Goal: Communication & Community: Answer question/provide support

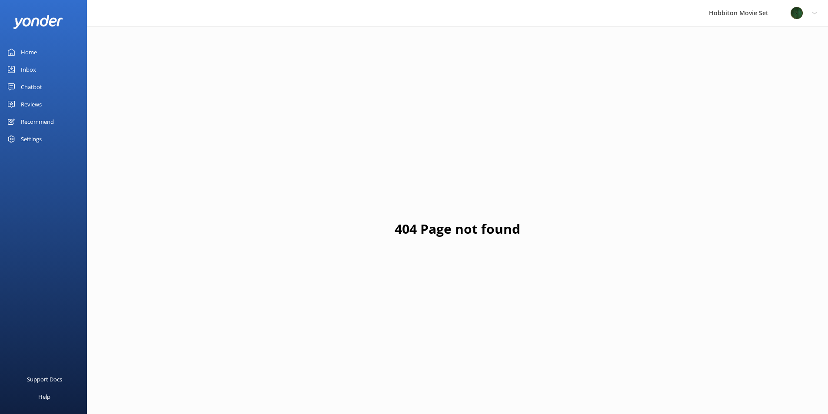
click at [26, 69] on div "Inbox" at bounding box center [28, 69] width 15 height 17
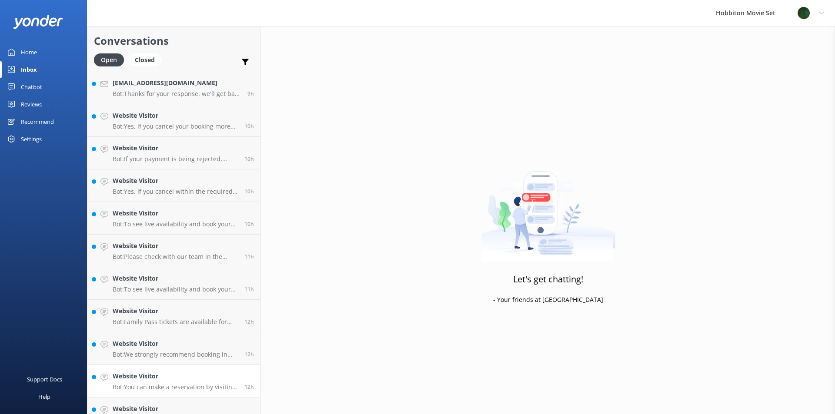
scroll to position [505, 0]
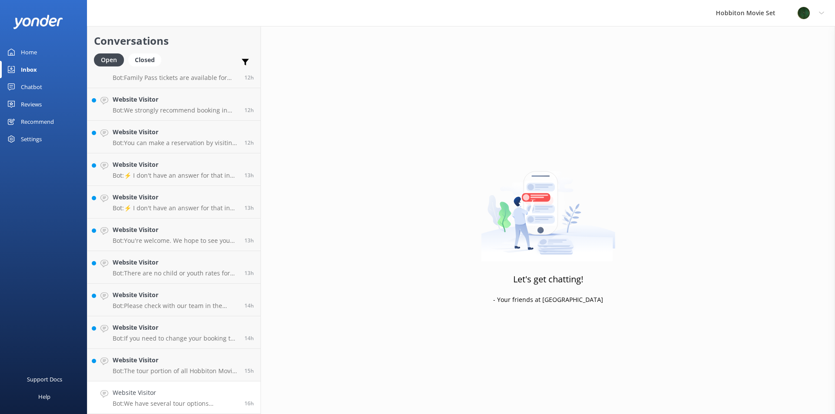
click at [192, 405] on p "Bot: We have several tour options available. You can explore them and book onli…" at bounding box center [175, 404] width 125 height 8
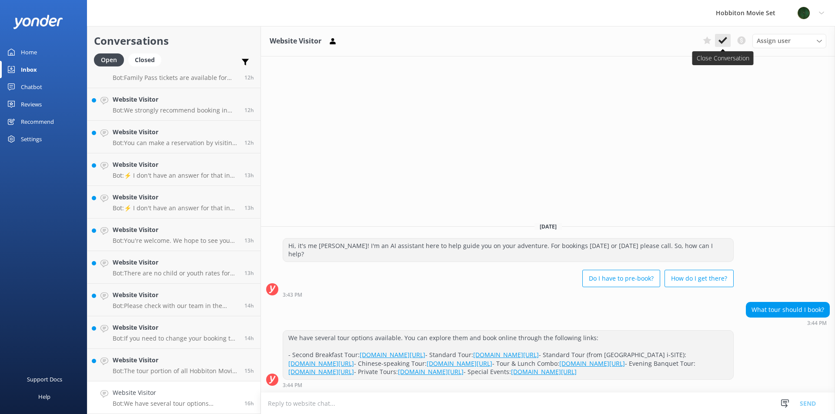
click at [723, 42] on use at bounding box center [722, 40] width 9 height 7
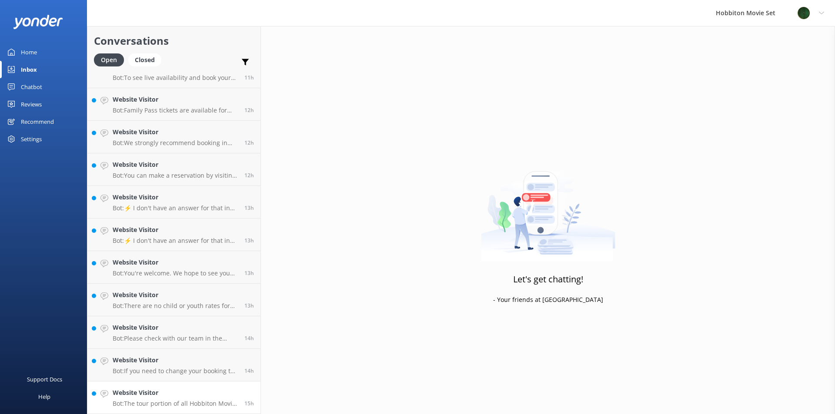
scroll to position [473, 0]
click at [150, 399] on div "Website Visitor Bot: The tour portion of all Hobbiton Movie Set tour experience…" at bounding box center [175, 397] width 125 height 19
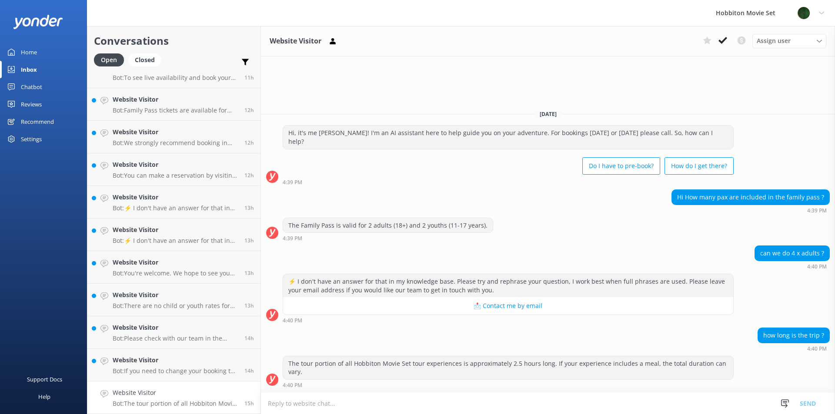
click at [725, 42] on icon at bounding box center [722, 40] width 9 height 9
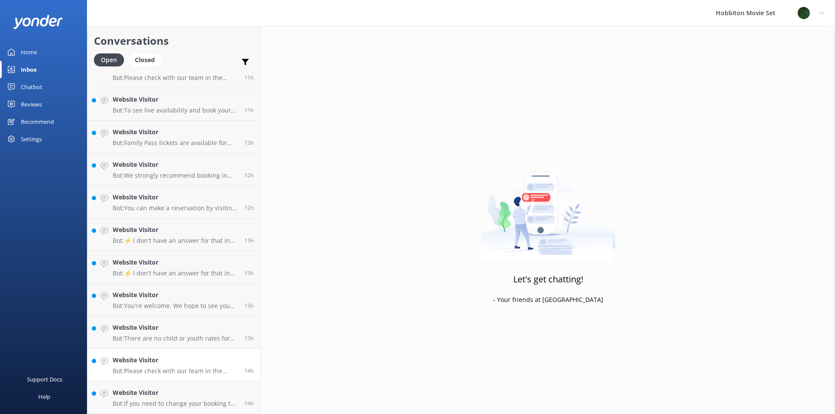
scroll to position [440, 0]
click at [175, 403] on p "Bot: If you need to change your booking to another day, please contact our team…" at bounding box center [175, 404] width 125 height 8
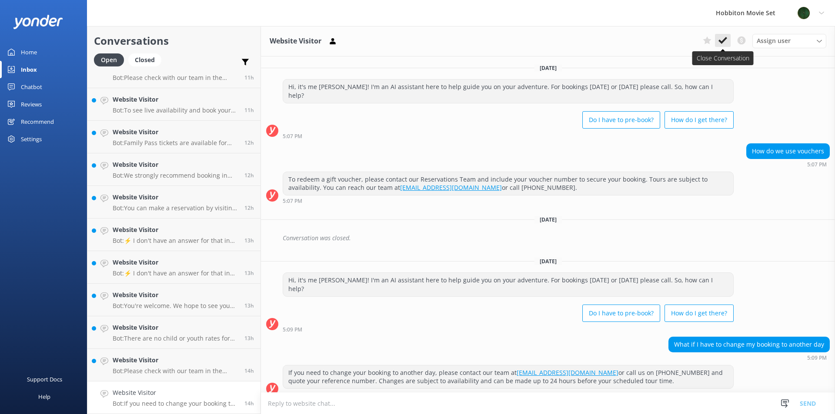
click at [722, 43] on icon at bounding box center [722, 40] width 9 height 9
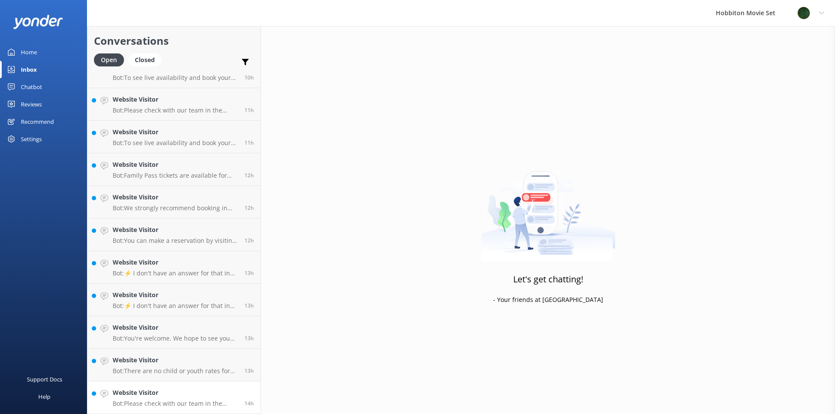
scroll to position [408, 0]
click at [177, 389] on h4 "Website Visitor" at bounding box center [175, 393] width 125 height 10
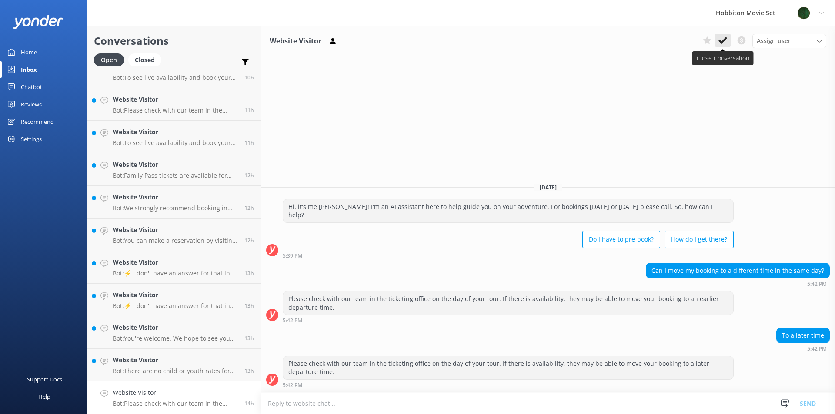
click at [718, 44] on button at bounding box center [723, 40] width 16 height 13
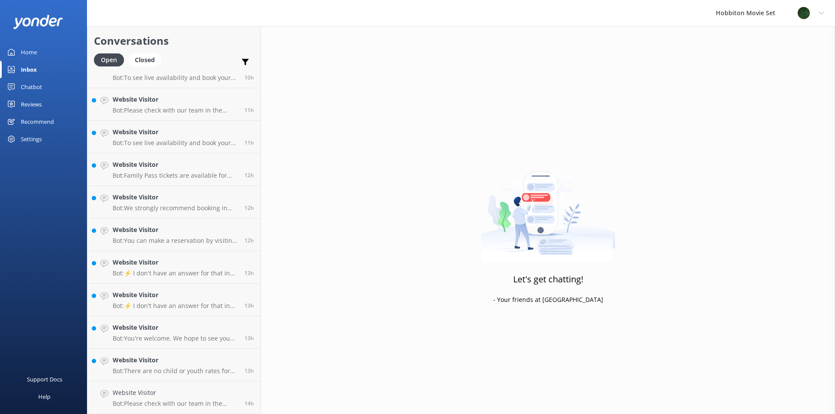
scroll to position [375, 0]
click at [150, 395] on h4 "Website Visitor" at bounding box center [175, 393] width 125 height 10
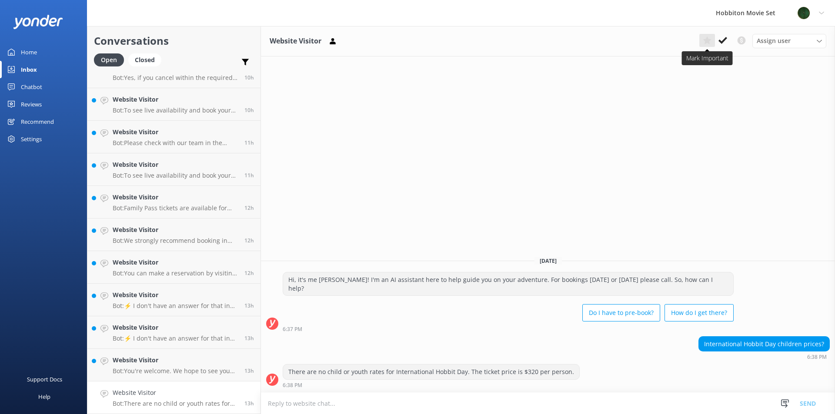
click at [704, 44] on icon at bounding box center [707, 40] width 9 height 9
click at [162, 374] on p "Bot: You're welcome. We hope to see you for an adventure soon!" at bounding box center [175, 371] width 125 height 8
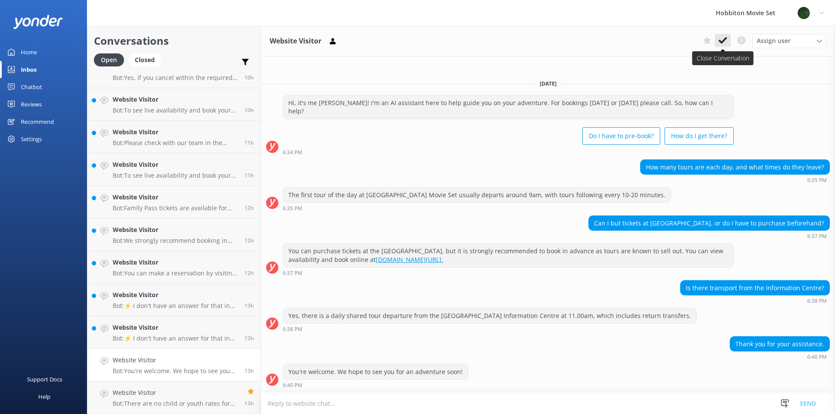
click at [724, 42] on icon at bounding box center [722, 40] width 9 height 9
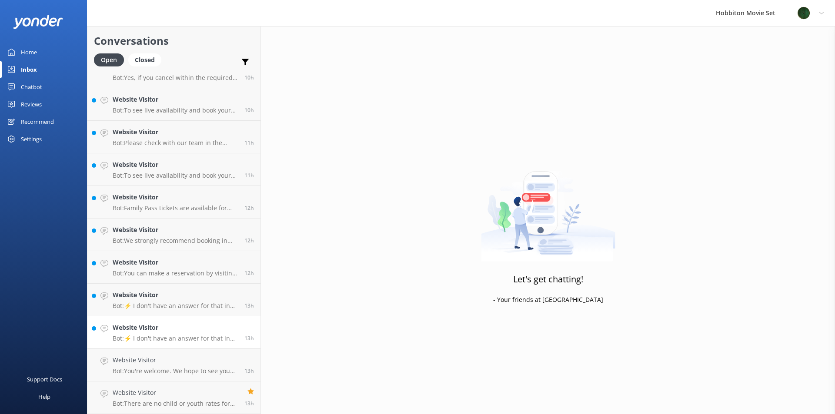
scroll to position [342, 0]
click at [178, 365] on h4 "Website Visitor" at bounding box center [175, 361] width 125 height 10
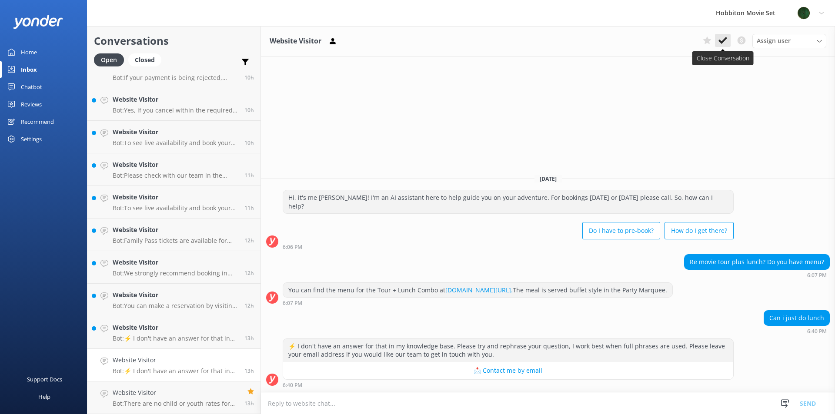
click at [719, 44] on icon at bounding box center [722, 40] width 9 height 9
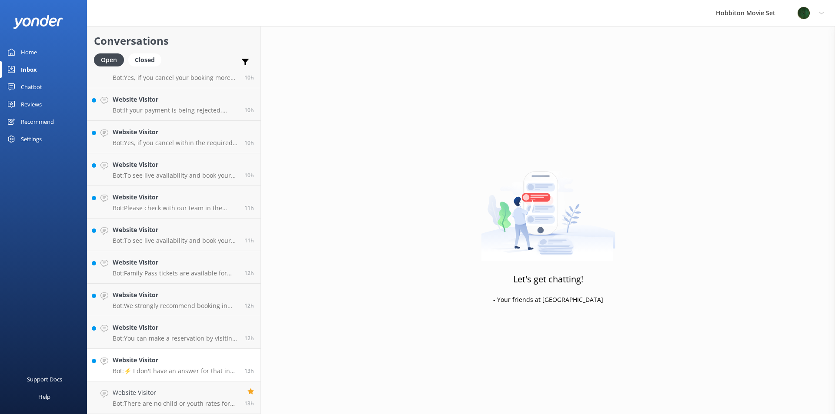
scroll to position [310, 0]
click at [163, 364] on h4 "Website Visitor" at bounding box center [175, 361] width 125 height 10
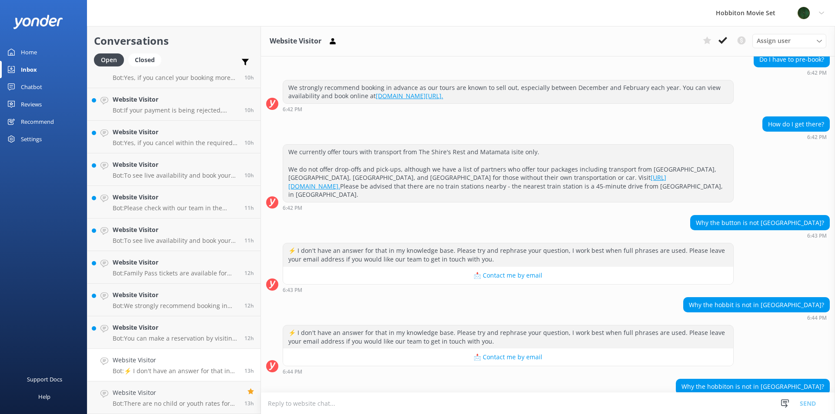
scroll to position [234, 0]
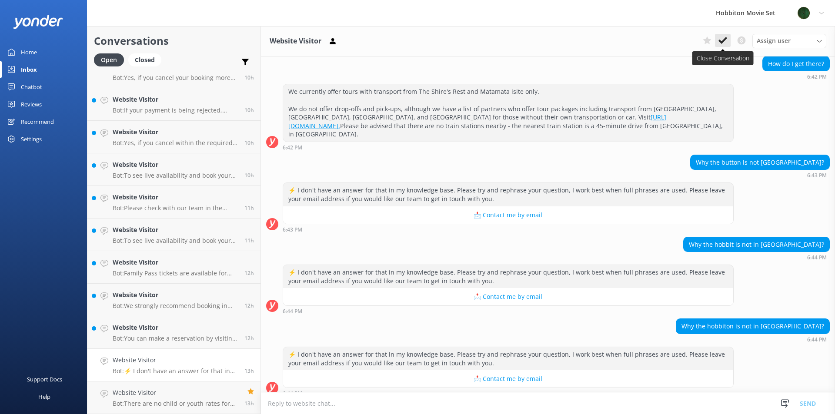
click at [723, 43] on use at bounding box center [722, 40] width 9 height 7
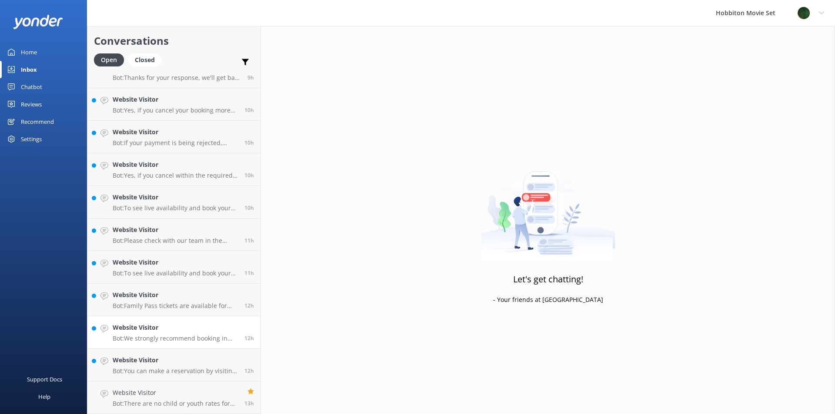
scroll to position [277, 0]
click at [119, 380] on link "Website Visitor Bot: You can make a reservation by visiting our website to see …" at bounding box center [173, 365] width 173 height 33
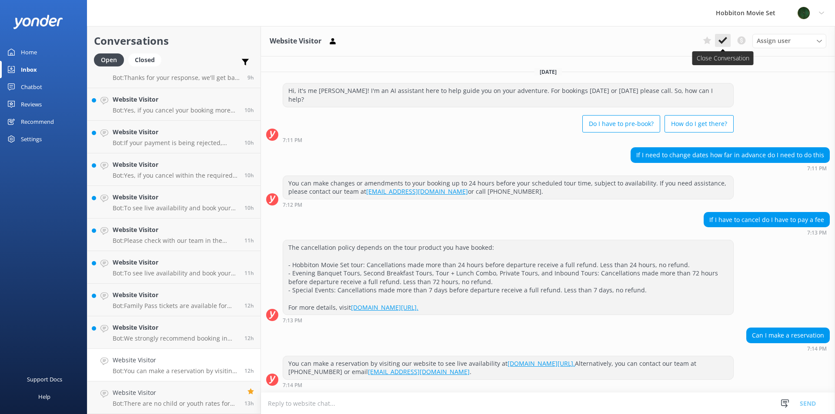
click at [723, 47] on button at bounding box center [723, 40] width 16 height 13
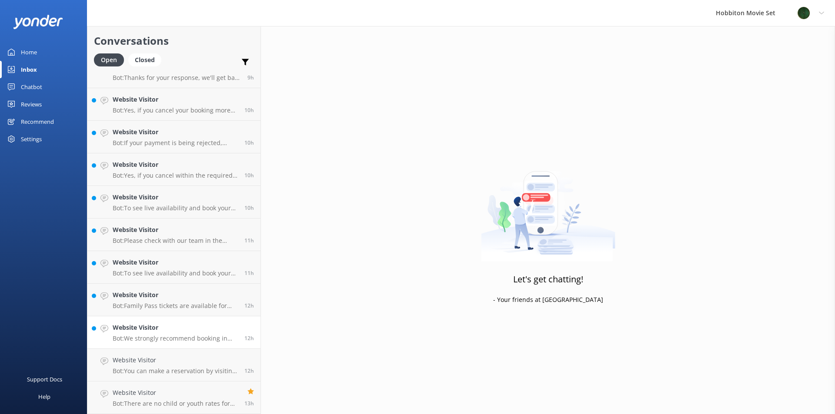
scroll to position [244, 0]
drag, startPoint x: 132, startPoint y: 368, endPoint x: 157, endPoint y: 354, distance: 28.6
click at [132, 368] on p "Bot: We strongly recommend booking in advance as our tours are known to sell ou…" at bounding box center [175, 371] width 125 height 8
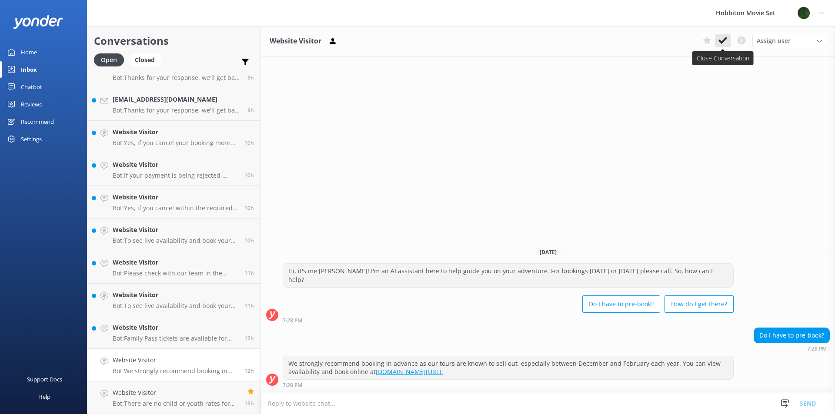
click at [716, 40] on button at bounding box center [723, 40] width 16 height 13
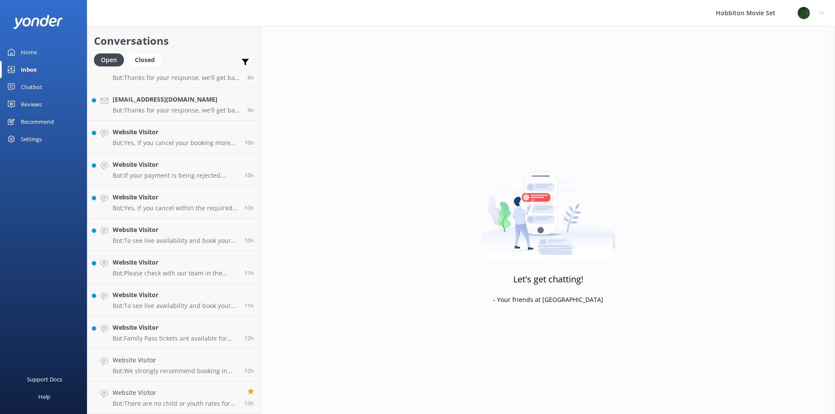
scroll to position [212, 0]
click at [161, 358] on h4 "Website Visitor" at bounding box center [175, 361] width 125 height 10
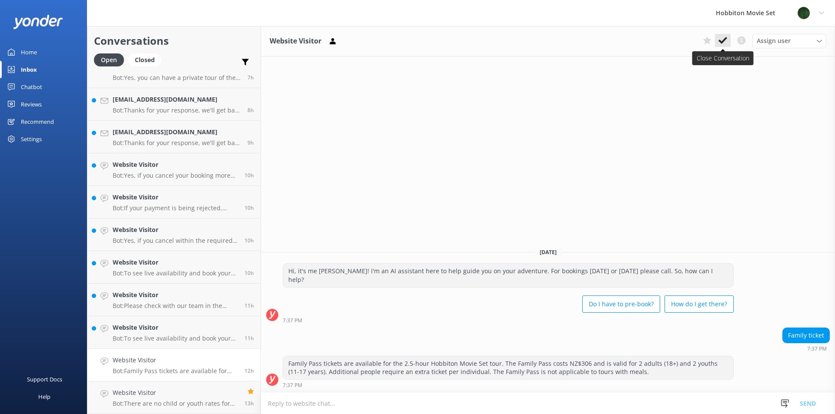
click at [720, 43] on icon at bounding box center [722, 40] width 9 height 9
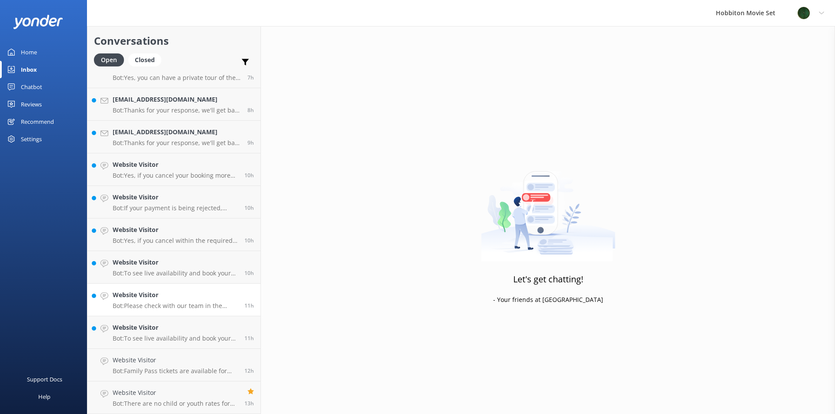
scroll to position [179, 0]
click at [164, 361] on h4 "Website Visitor" at bounding box center [175, 361] width 125 height 10
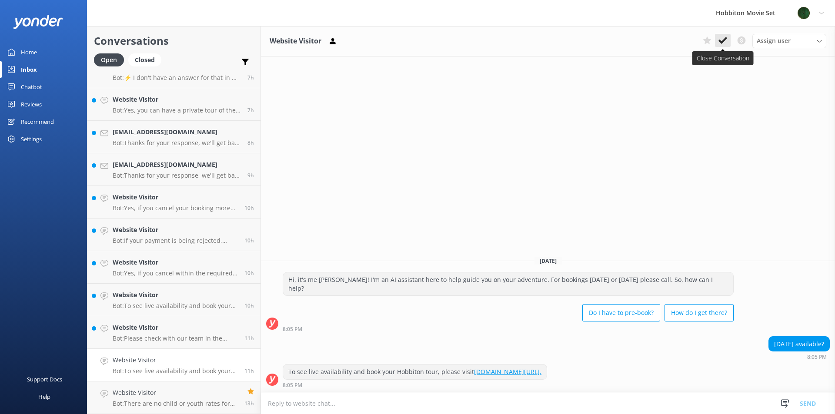
click at [721, 41] on use at bounding box center [722, 40] width 9 height 7
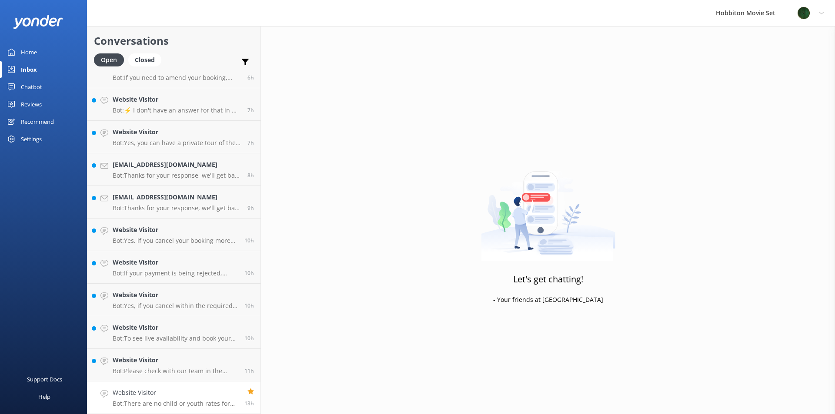
scroll to position [147, 0]
click at [119, 358] on h4 "Website Visitor" at bounding box center [175, 361] width 125 height 10
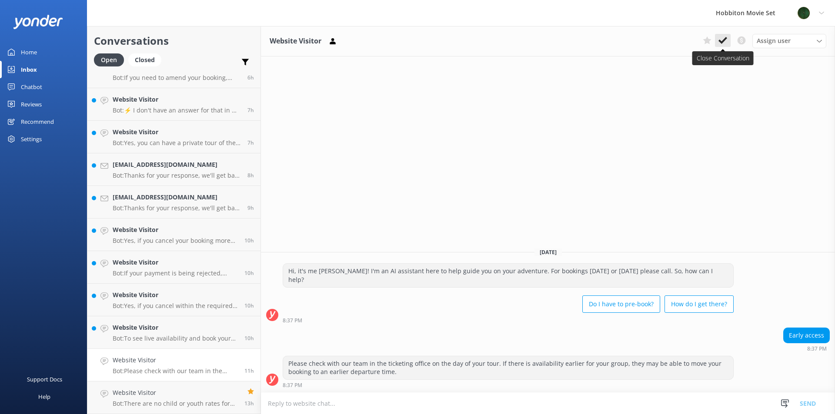
click at [721, 42] on use at bounding box center [722, 40] width 9 height 7
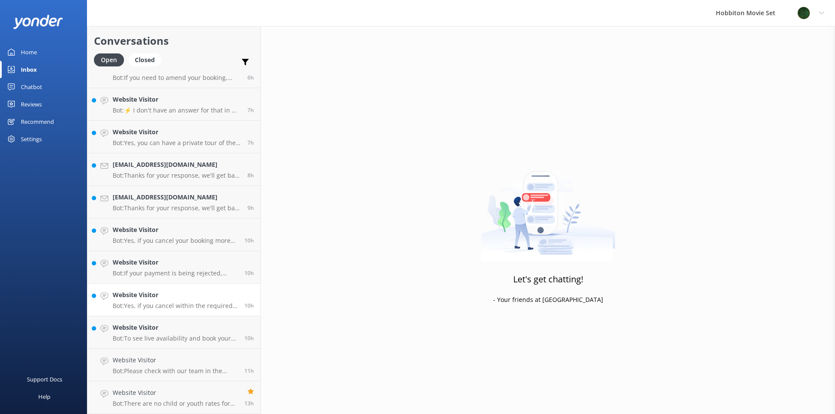
scroll to position [114, 0]
click at [127, 364] on h4 "Website Visitor" at bounding box center [175, 361] width 125 height 10
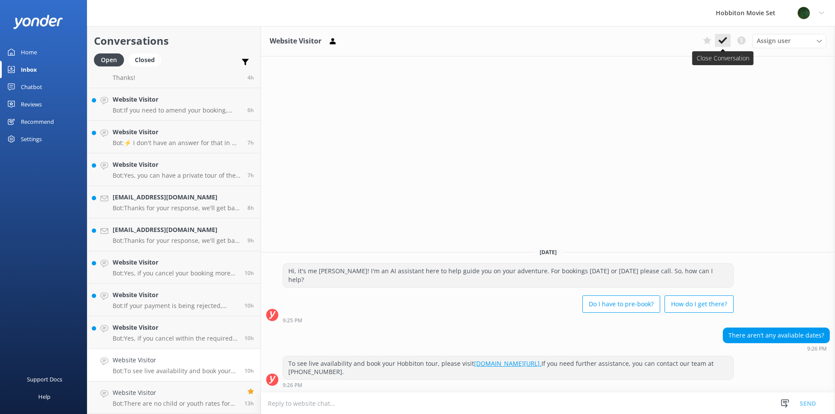
click at [727, 42] on button at bounding box center [723, 40] width 16 height 13
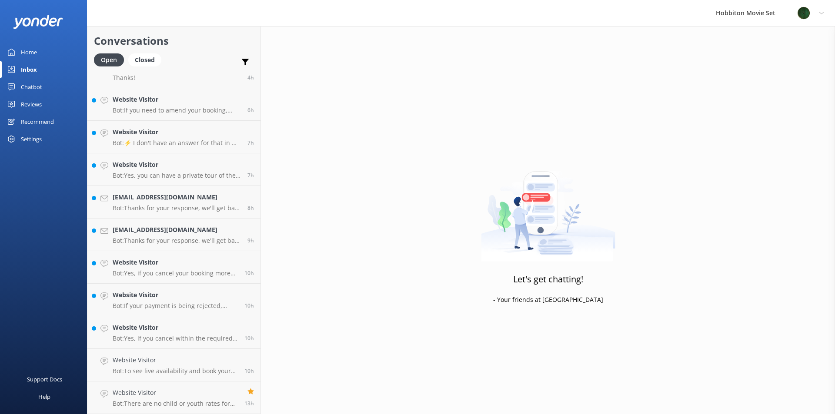
scroll to position [81, 0]
click at [159, 366] on div "Website Visitor Bot: Yes, if you cancel within the required time frame, you wil…" at bounding box center [175, 365] width 125 height 19
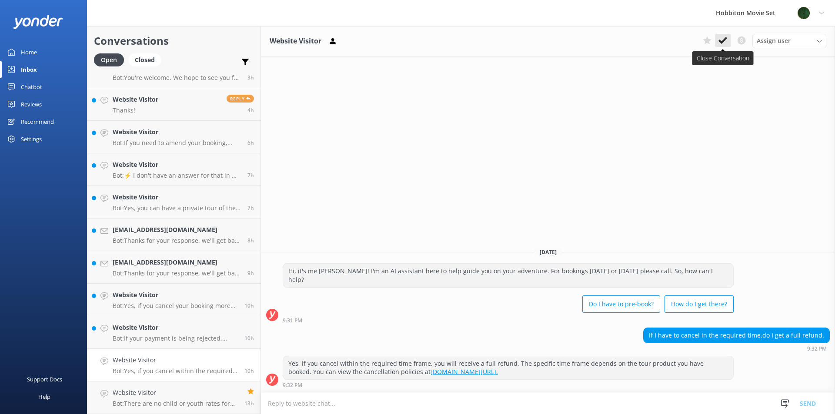
click at [722, 41] on use at bounding box center [722, 40] width 9 height 7
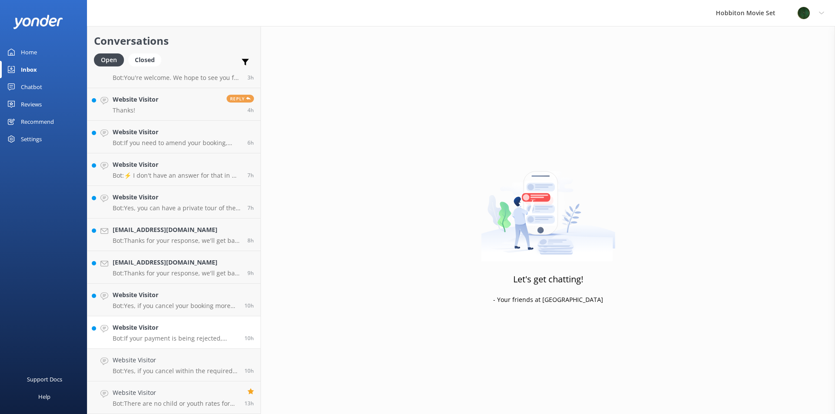
scroll to position [49, 0]
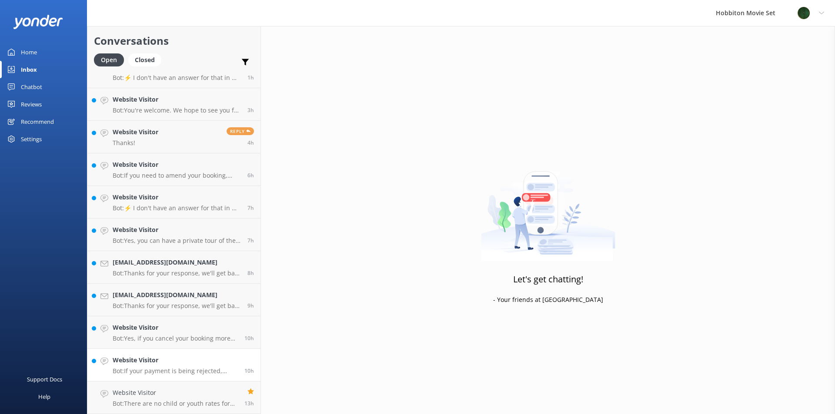
click at [172, 377] on link "Website Visitor Bot: If your payment is being rejected, please call [PHONE_NUMB…" at bounding box center [173, 365] width 173 height 33
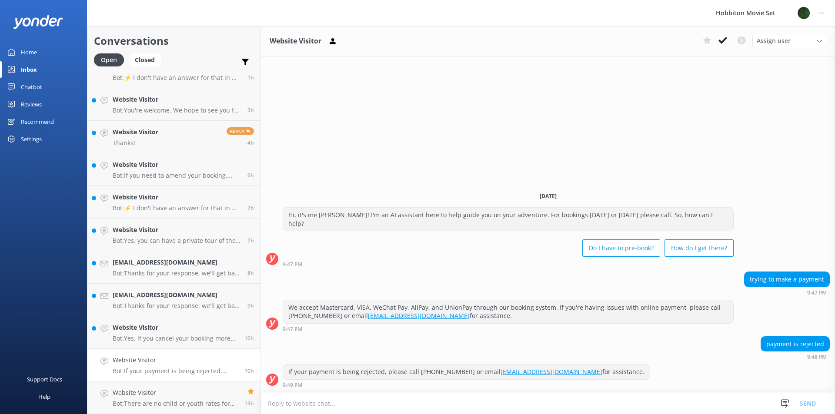
click at [721, 44] on icon at bounding box center [722, 40] width 9 height 9
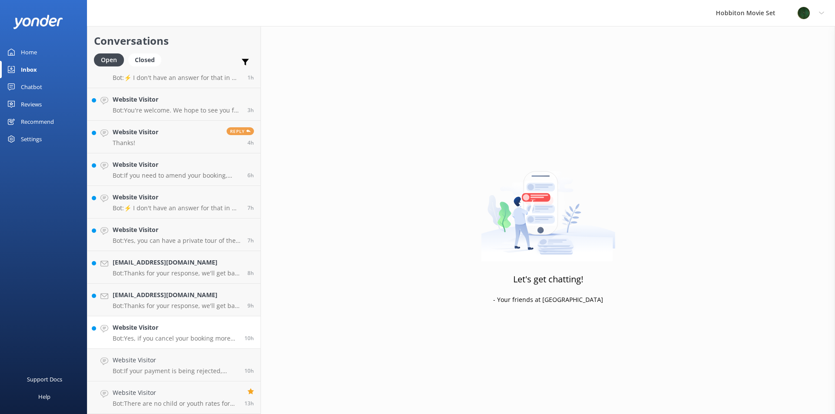
scroll to position [16, 0]
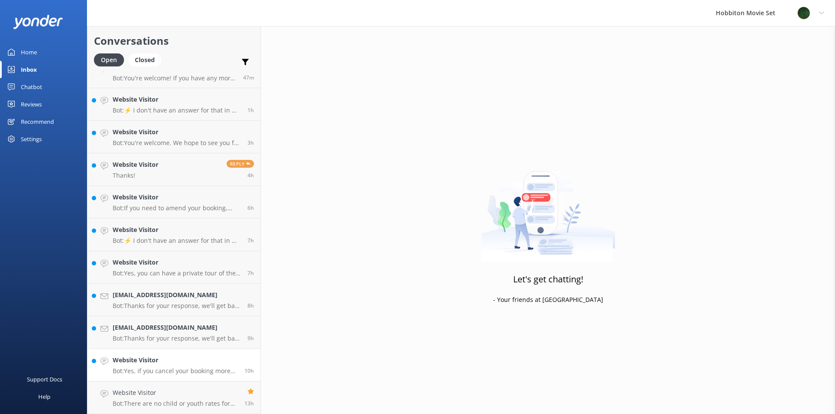
click at [134, 364] on h4 "Website Visitor" at bounding box center [175, 361] width 125 height 10
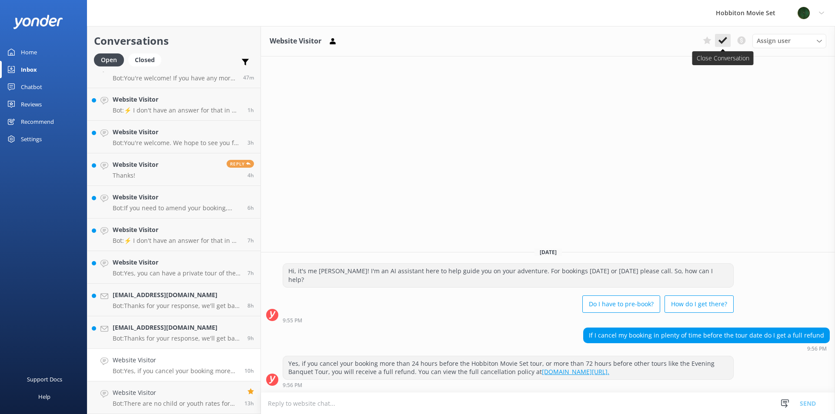
click at [727, 39] on button at bounding box center [723, 40] width 16 height 13
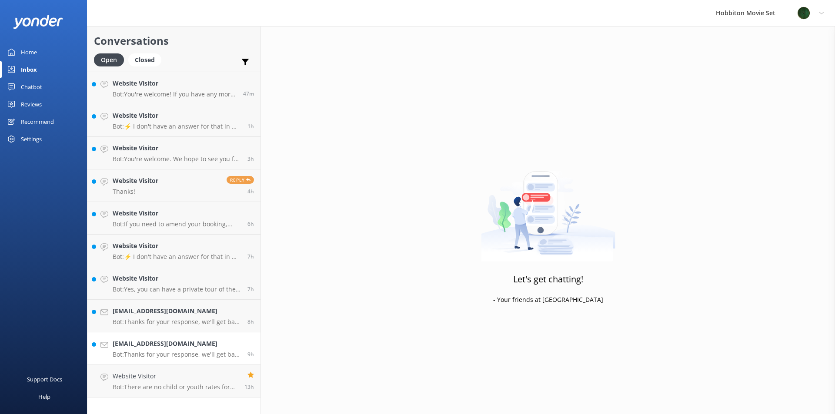
click at [175, 350] on div "[EMAIL_ADDRESS][DOMAIN_NAME] Bot: Thanks for your response, we'll get back to y…" at bounding box center [177, 348] width 128 height 19
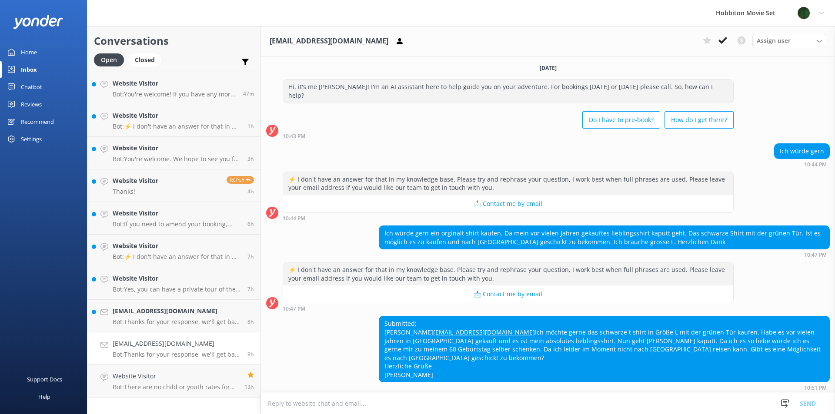
scroll to position [31, 0]
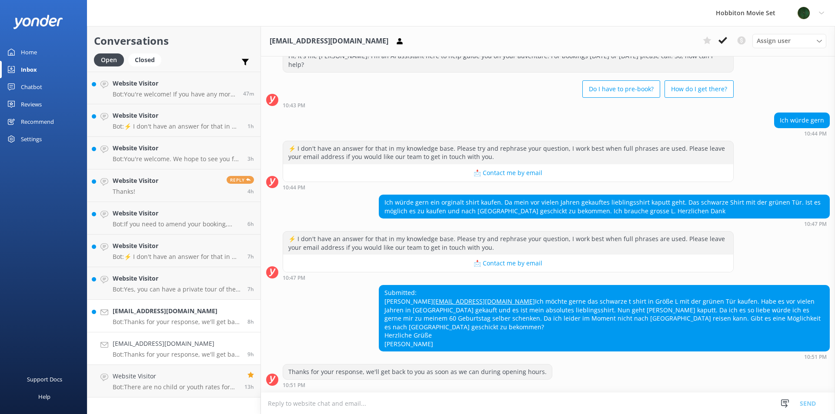
click at [148, 312] on h4 "[EMAIL_ADDRESS][DOMAIN_NAME]" at bounding box center [177, 312] width 128 height 10
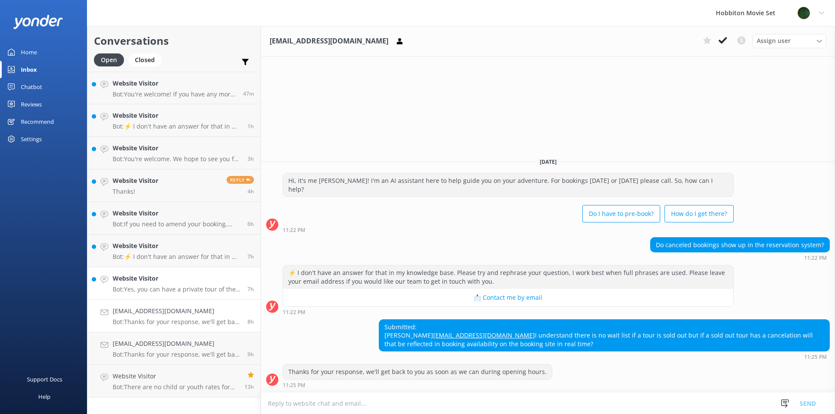
click at [123, 292] on p "Bot: Yes, you can have a private tour of the Hobbiton Movie Set. All Private To…" at bounding box center [177, 290] width 128 height 8
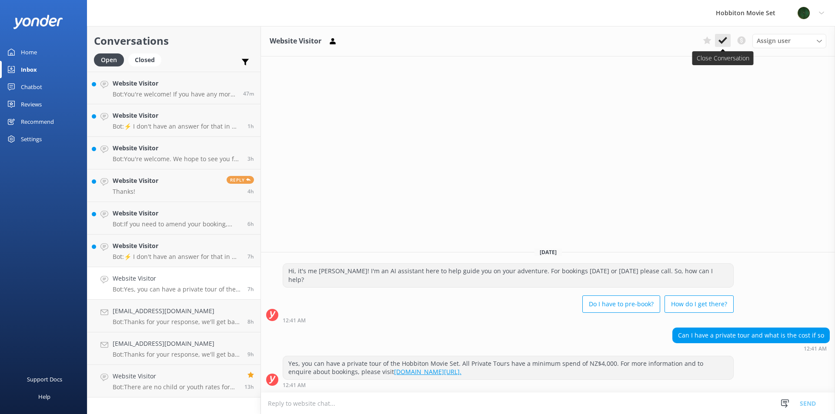
click at [721, 44] on icon at bounding box center [722, 40] width 9 height 9
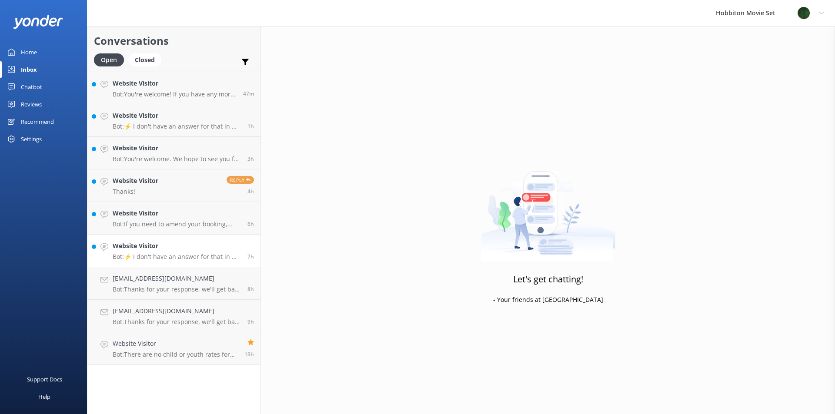
click at [165, 249] on h4 "Website Visitor" at bounding box center [177, 246] width 128 height 10
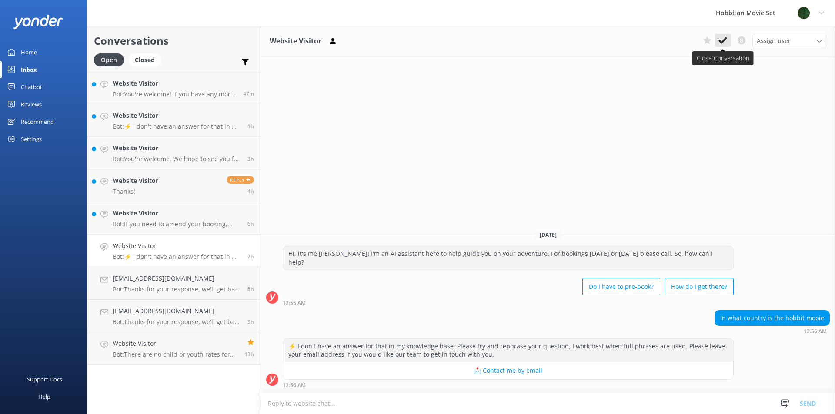
click at [722, 41] on use at bounding box center [722, 40] width 9 height 7
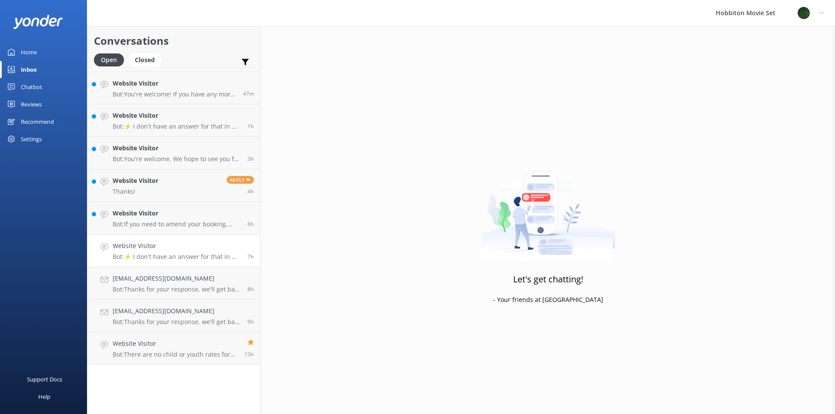
click at [156, 250] on h4 "Website Visitor" at bounding box center [177, 246] width 128 height 10
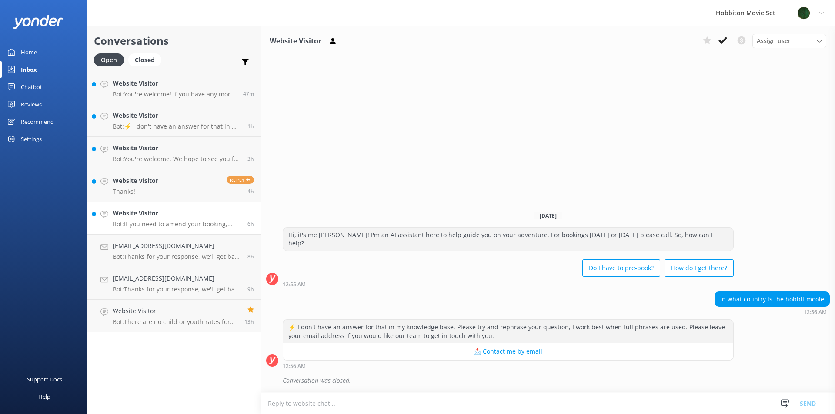
click at [209, 210] on h4 "Website Visitor" at bounding box center [177, 214] width 128 height 10
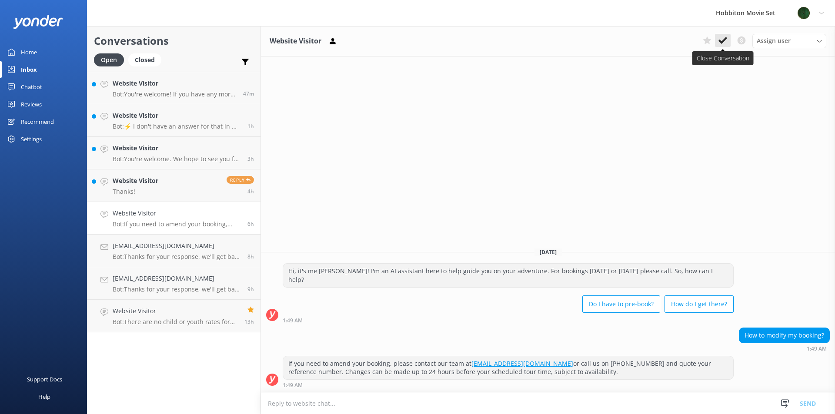
click at [724, 42] on icon at bounding box center [722, 40] width 9 height 9
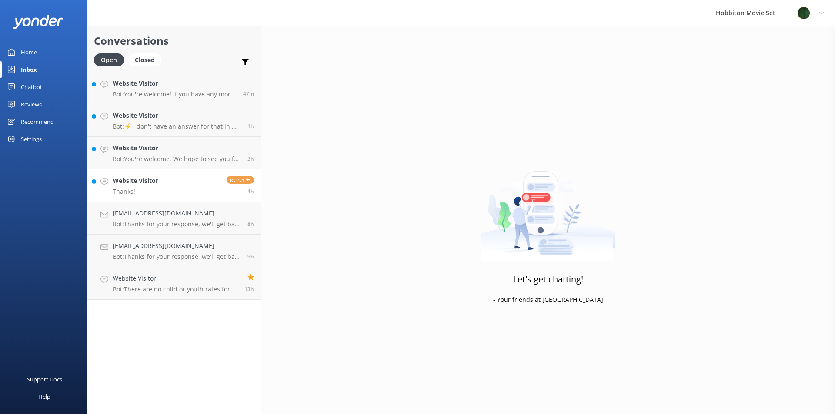
click at [154, 185] on h4 "Website Visitor" at bounding box center [136, 181] width 46 height 10
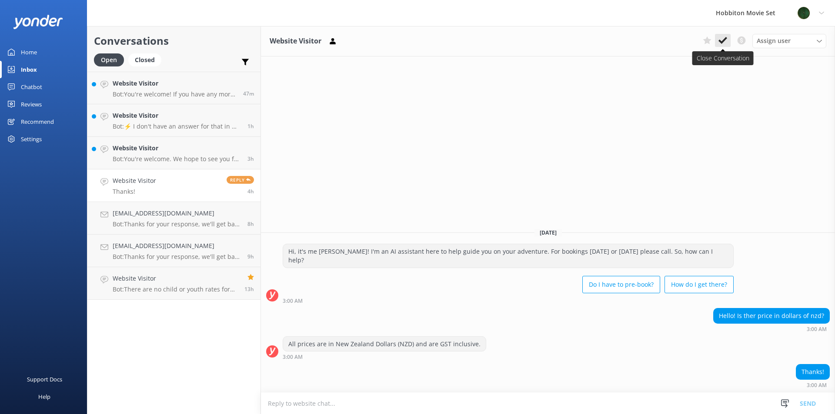
click at [721, 43] on use at bounding box center [722, 40] width 9 height 7
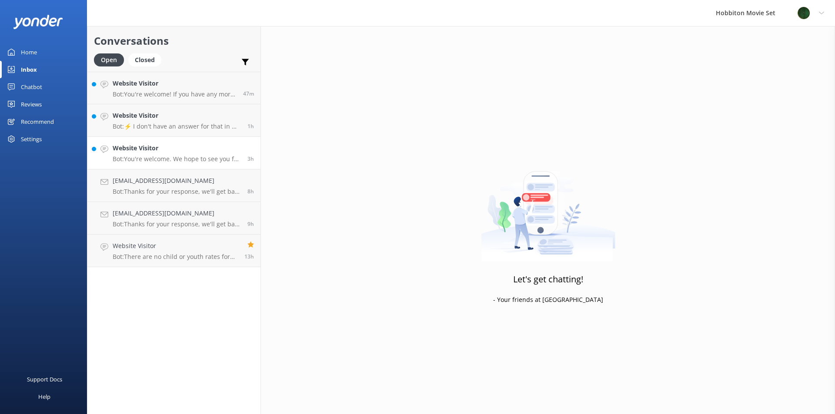
click at [128, 148] on h4 "Website Visitor" at bounding box center [177, 149] width 128 height 10
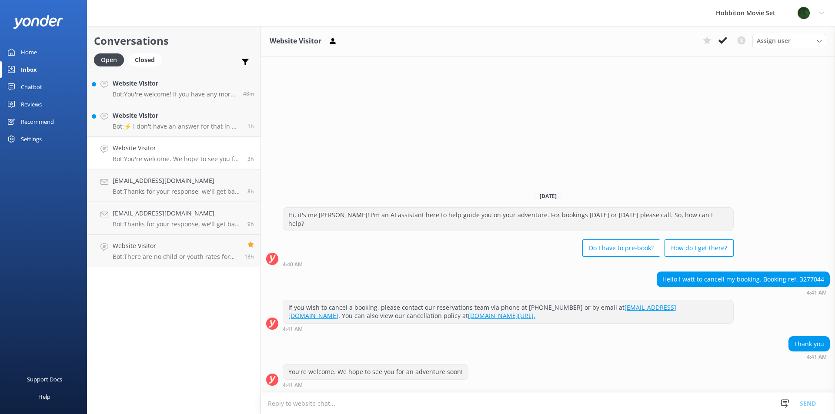
click at [722, 45] on button at bounding box center [723, 40] width 16 height 13
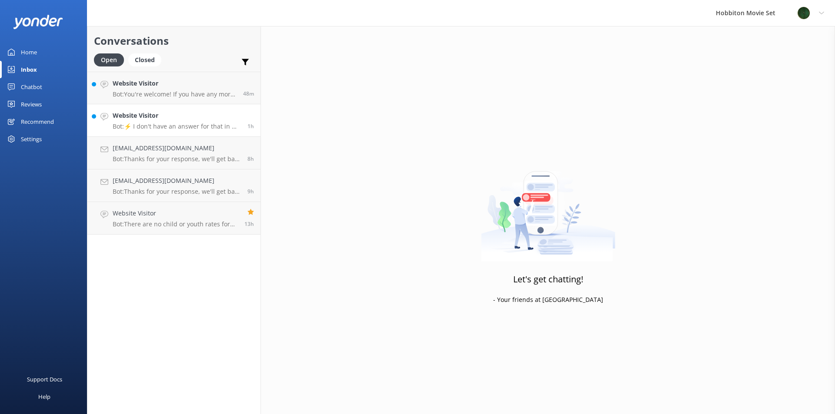
click at [149, 120] on h4 "Website Visitor" at bounding box center [177, 116] width 128 height 10
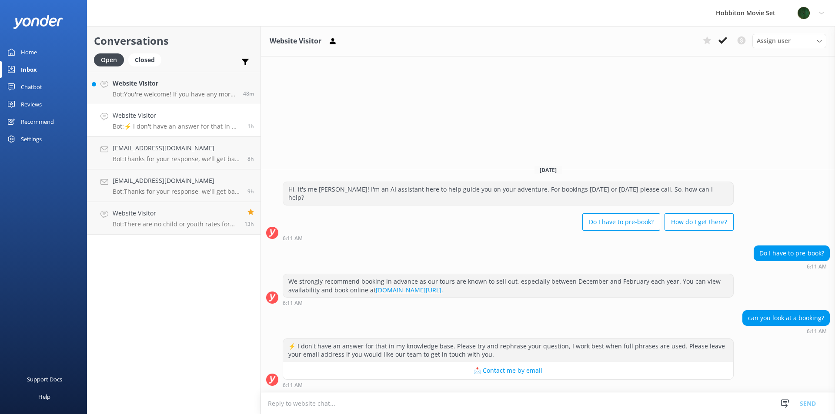
click at [723, 41] on use at bounding box center [722, 40] width 9 height 7
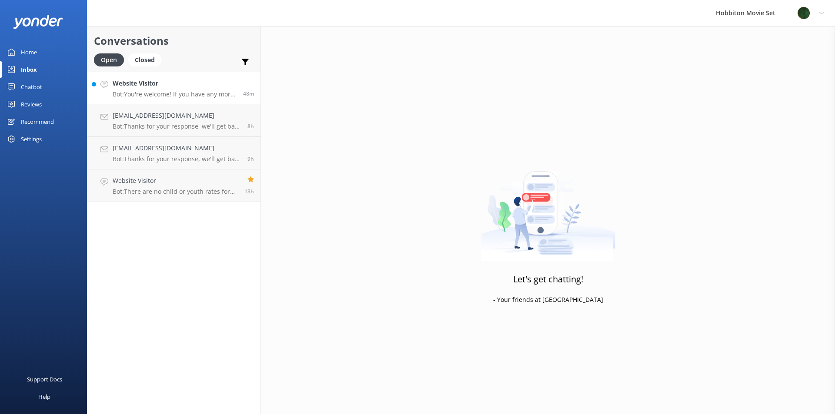
click at [169, 80] on h4 "Website Visitor" at bounding box center [175, 84] width 124 height 10
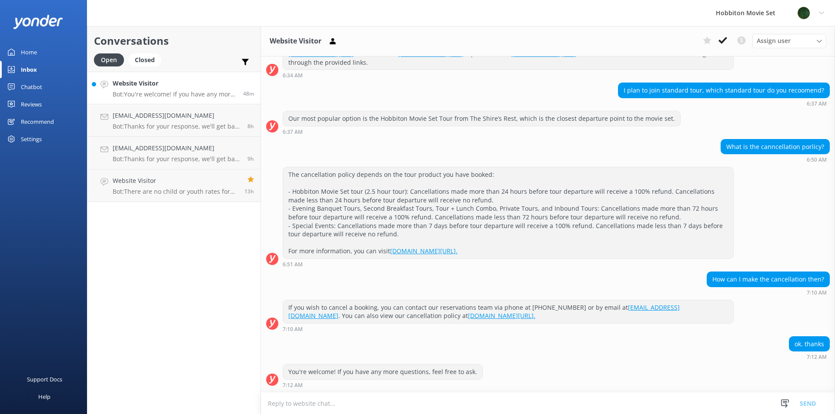
scroll to position [202, 0]
click at [723, 44] on icon at bounding box center [722, 40] width 9 height 9
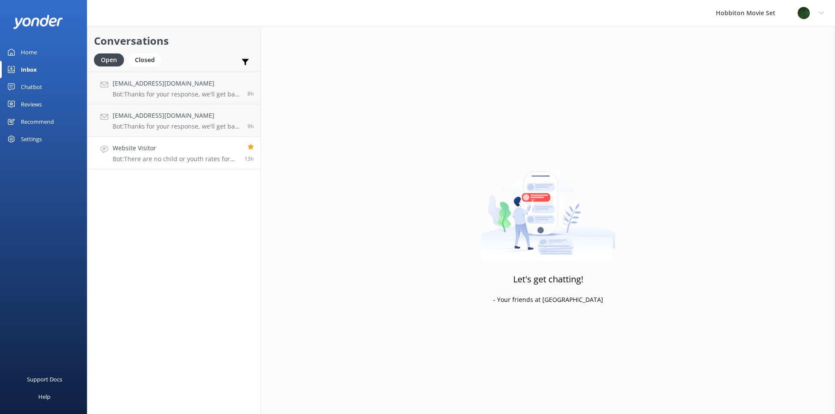
click at [175, 153] on h4 "Website Visitor" at bounding box center [175, 149] width 125 height 10
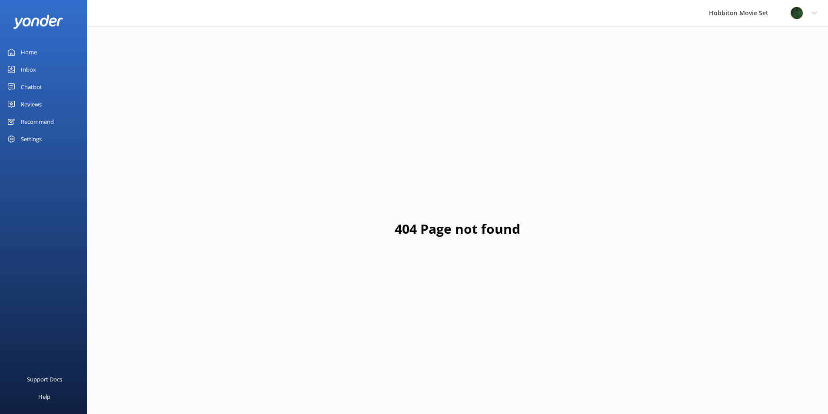
click at [28, 50] on div "Home" at bounding box center [29, 51] width 16 height 17
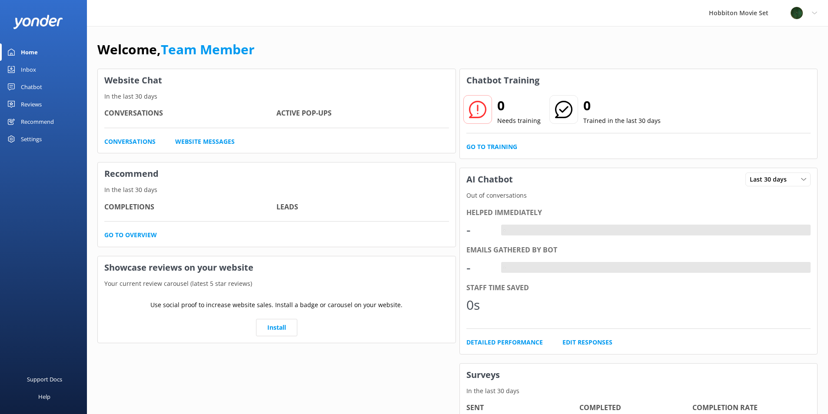
click at [29, 65] on div "Inbox" at bounding box center [28, 69] width 15 height 17
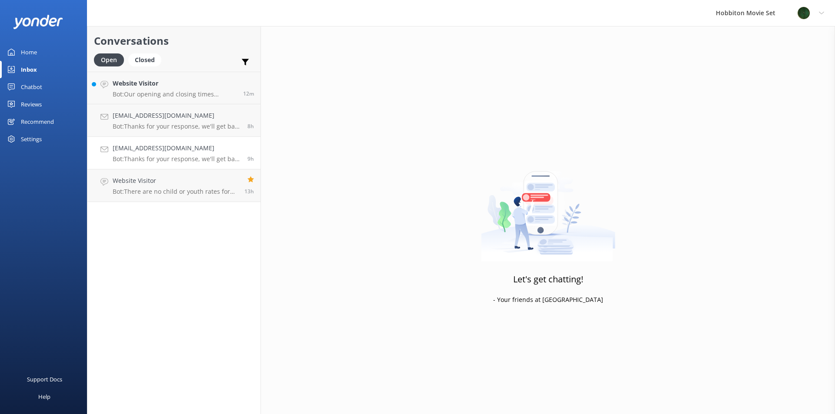
click at [187, 150] on h4 "[EMAIL_ADDRESS][DOMAIN_NAME]" at bounding box center [177, 149] width 128 height 10
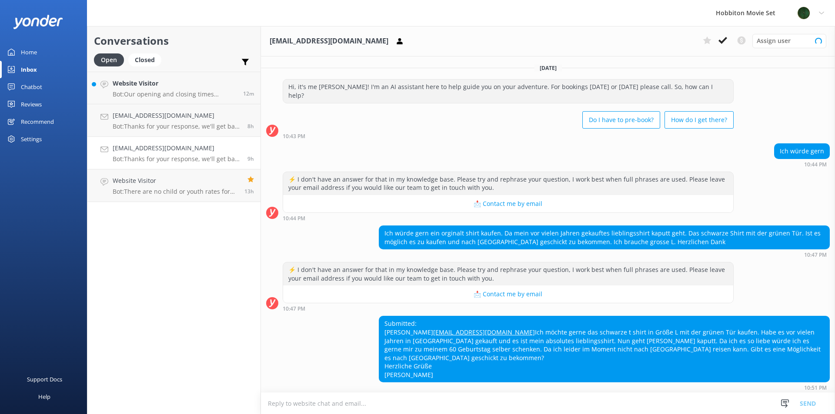
scroll to position [31, 0]
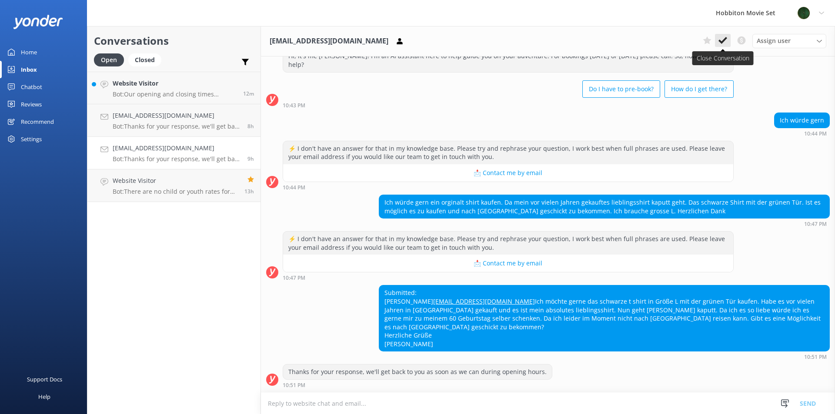
click at [721, 40] on icon at bounding box center [722, 40] width 9 height 9
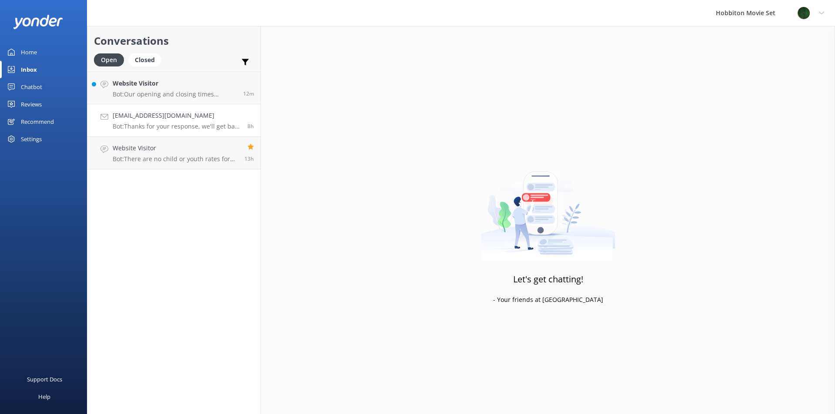
click at [221, 126] on p "Bot: Thanks for your response, we'll get back to you as soon as we can during o…" at bounding box center [177, 127] width 128 height 8
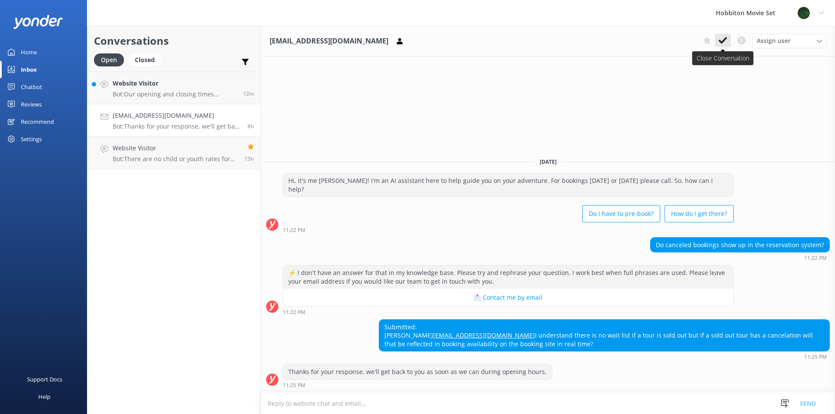
click at [725, 40] on use at bounding box center [722, 40] width 9 height 7
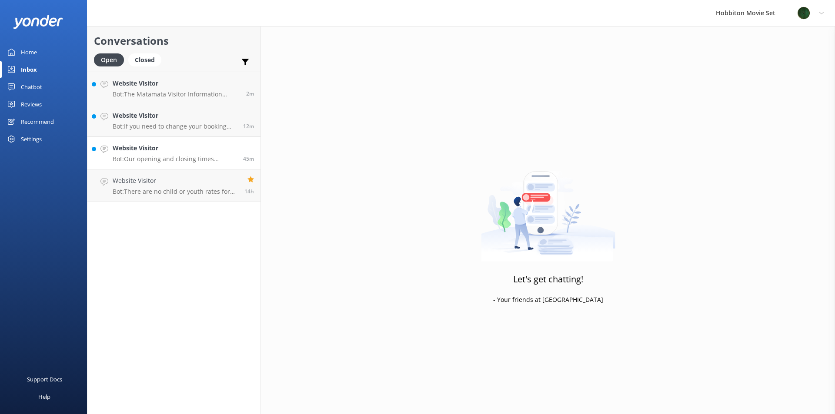
click at [220, 156] on p "Bot: Our opening and closing times change depending on daylight hours. The Rese…" at bounding box center [175, 159] width 124 height 8
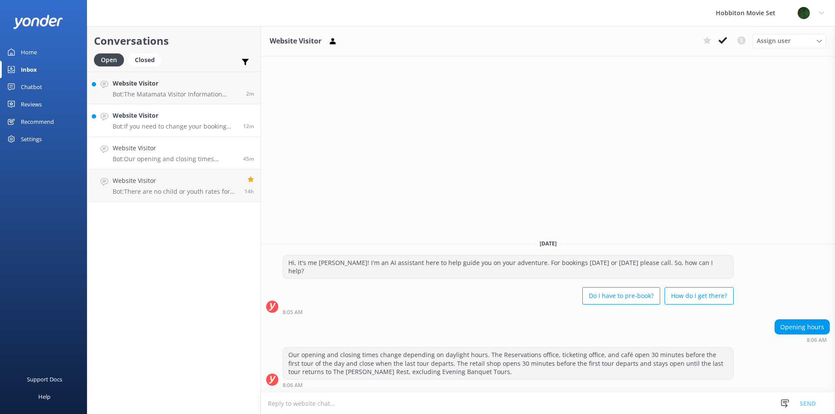
click at [172, 117] on h4 "Website Visitor" at bounding box center [175, 116] width 124 height 10
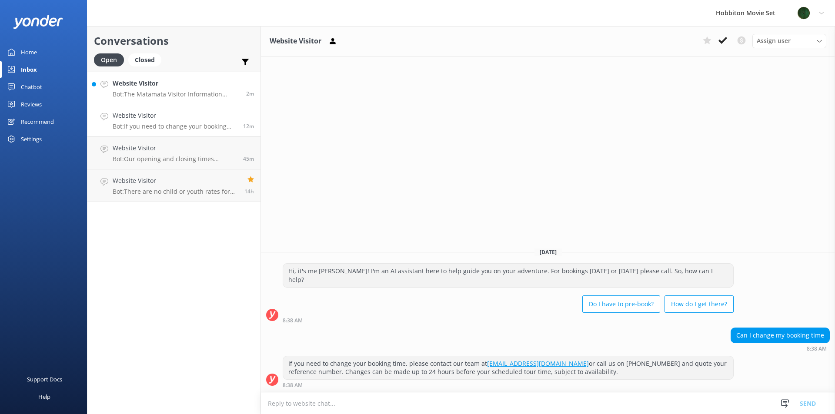
click at [173, 92] on p "Bot: The Matamata Visitor Information Centre will announce when locals tours fo…" at bounding box center [176, 94] width 127 height 8
click at [179, 146] on h4 "Website Visitor" at bounding box center [175, 149] width 124 height 10
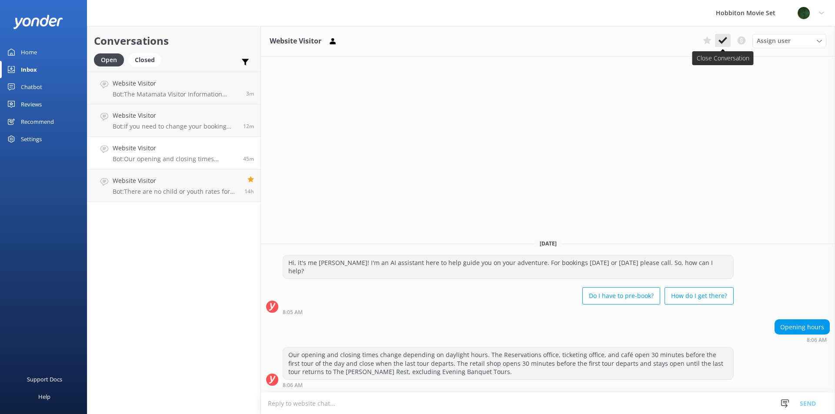
click at [722, 38] on icon at bounding box center [722, 40] width 9 height 9
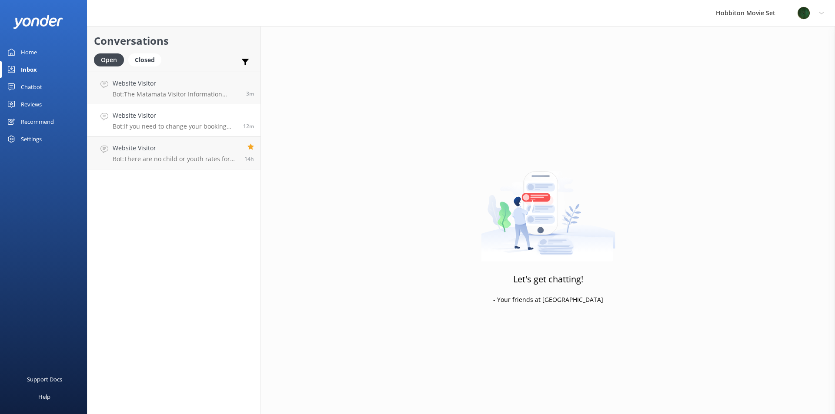
click at [232, 118] on h4 "Website Visitor" at bounding box center [175, 116] width 124 height 10
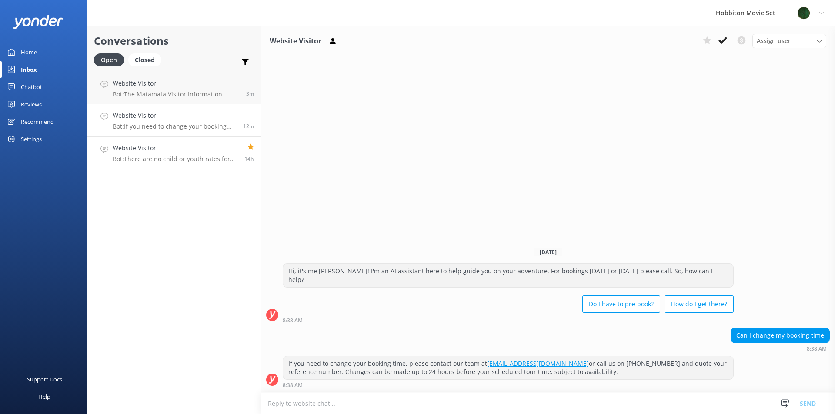
click at [184, 151] on h4 "Website Visitor" at bounding box center [175, 149] width 125 height 10
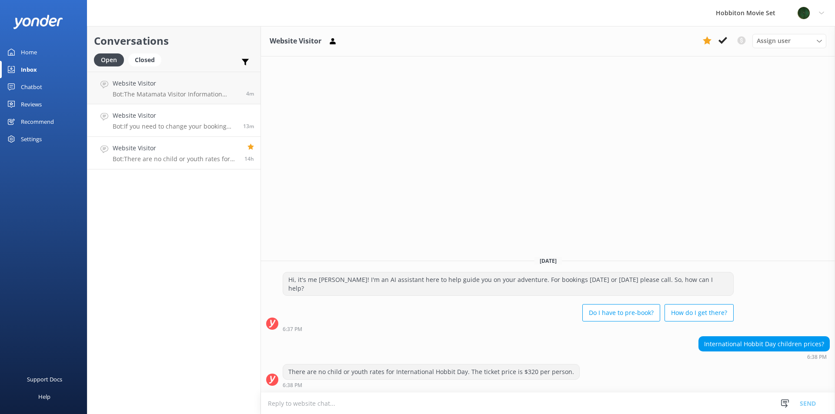
click at [144, 113] on h4 "Website Visitor" at bounding box center [175, 116] width 124 height 10
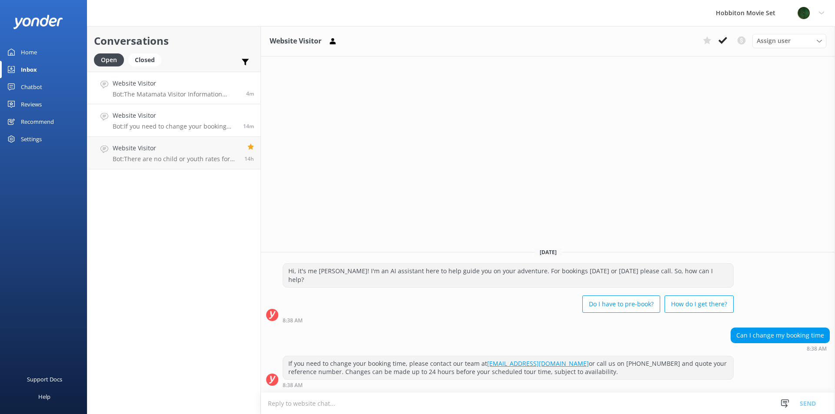
click at [151, 90] on div "Website Visitor Bot: The Matamata Visitor Information Centre will announce when…" at bounding box center [176, 88] width 127 height 19
click at [157, 123] on p "Bot: If you need to change your booking time, please contact our team at office…" at bounding box center [175, 127] width 124 height 8
